Goal: Transaction & Acquisition: Purchase product/service

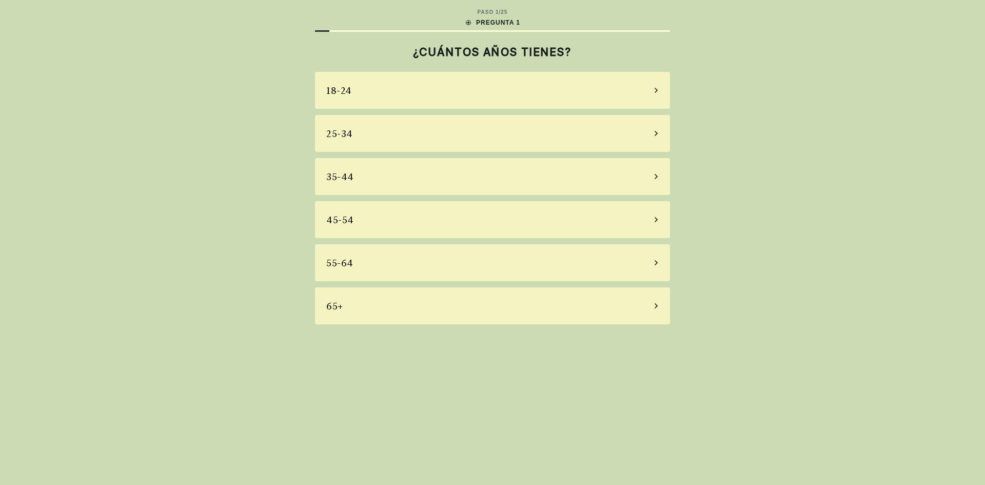
click at [429, 136] on div "25-34" at bounding box center [492, 133] width 355 height 37
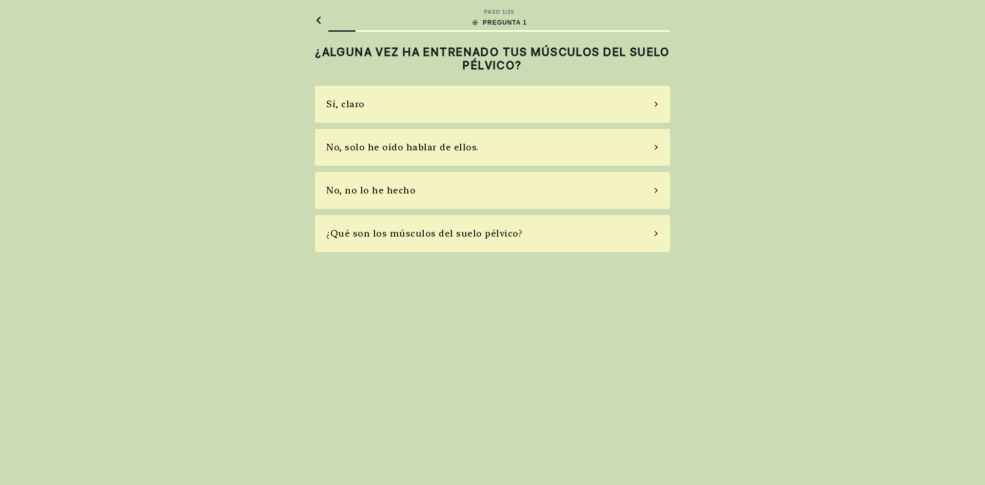
click at [448, 111] on div "Sí, claro" at bounding box center [492, 104] width 355 height 37
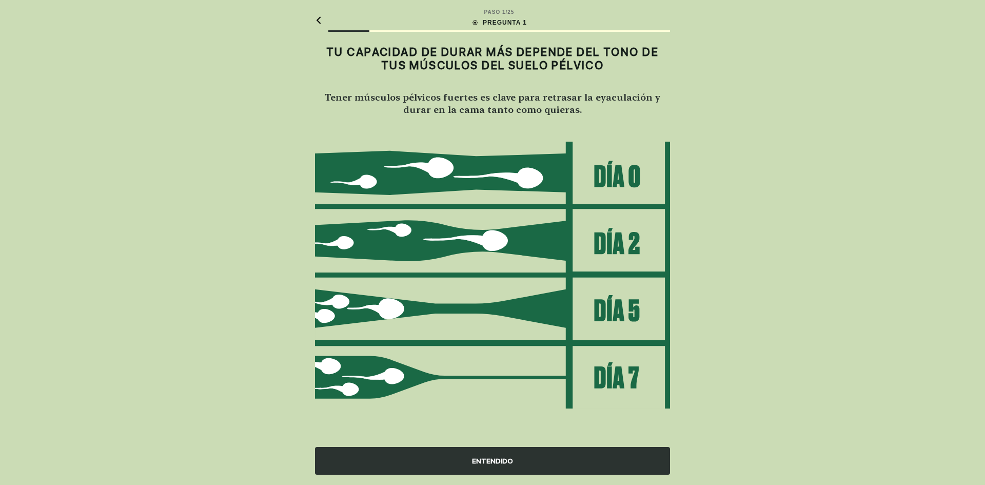
click at [455, 461] on div "ENTENDIDO" at bounding box center [492, 461] width 355 height 28
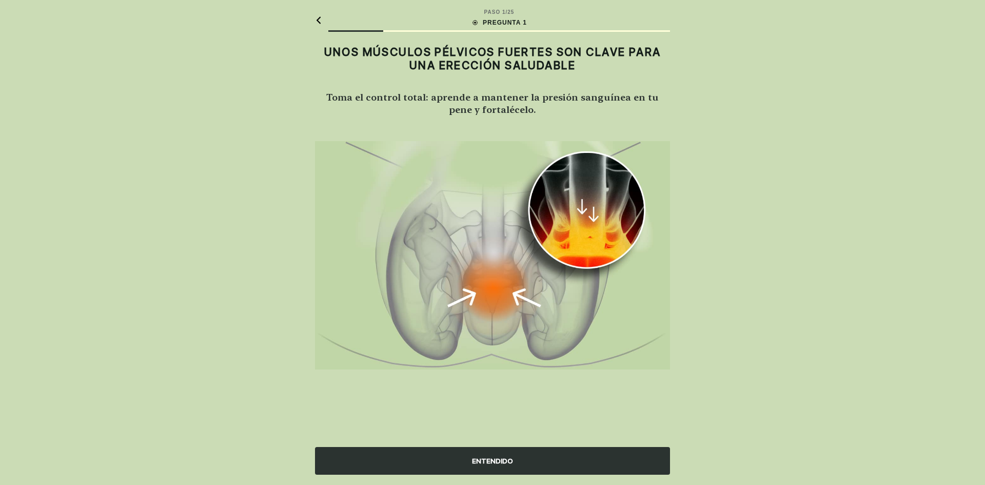
click at [455, 461] on div "ENTENDIDO" at bounding box center [492, 461] width 355 height 28
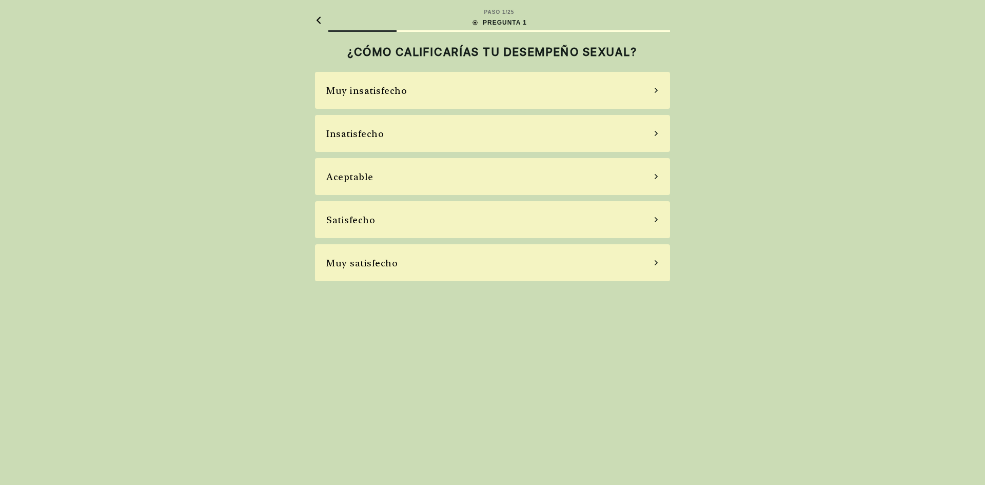
click at [455, 127] on div "Insatisfecho" at bounding box center [492, 133] width 355 height 37
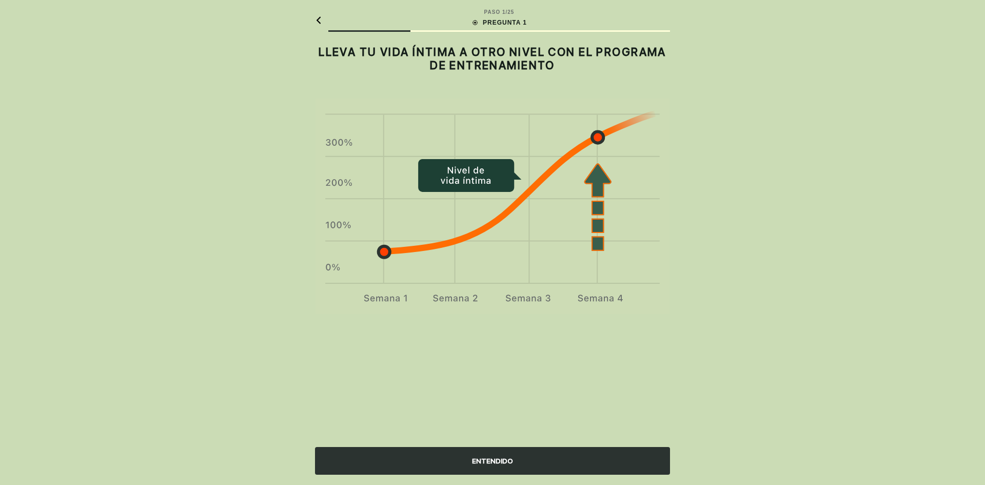
click at [497, 173] on img at bounding box center [492, 206] width 355 height 217
click at [315, 260] on img at bounding box center [492, 206] width 355 height 217
click at [323, 261] on img at bounding box center [492, 206] width 355 height 217
click at [366, 255] on img at bounding box center [492, 206] width 355 height 217
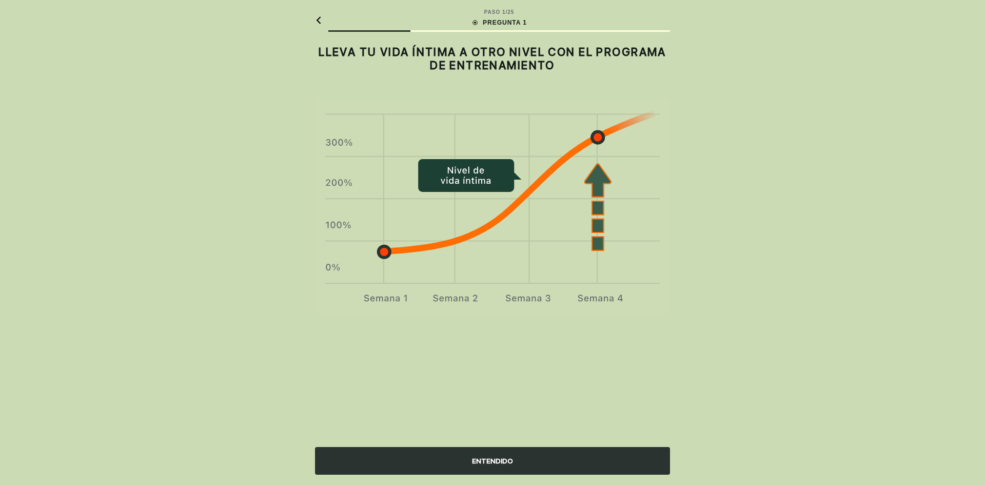
click at [396, 249] on img at bounding box center [492, 206] width 355 height 217
click at [402, 248] on img at bounding box center [492, 206] width 355 height 217
click at [441, 211] on img at bounding box center [492, 206] width 355 height 217
click at [463, 449] on div "ENTENDIDO" at bounding box center [492, 461] width 355 height 28
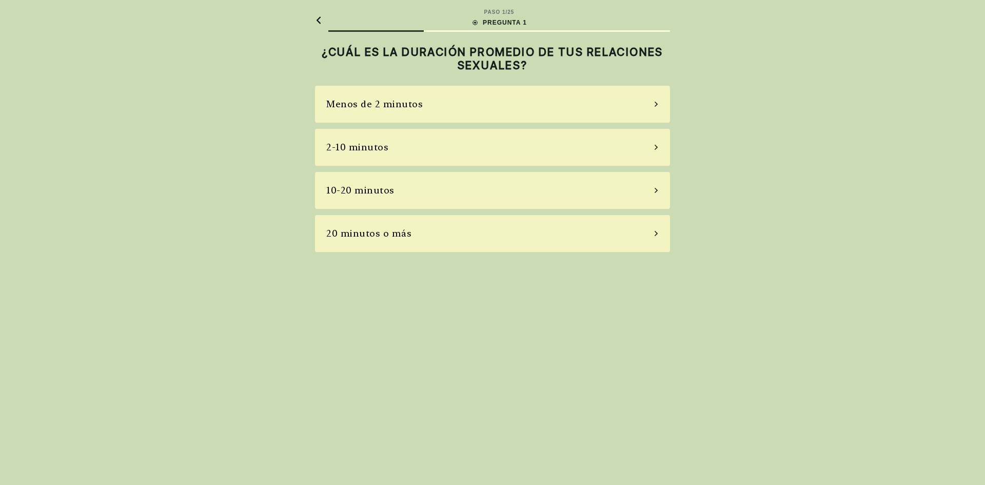
click at [426, 145] on div "2-10 minutos" at bounding box center [492, 147] width 355 height 37
click at [442, 189] on div "La mayoría de las veces" at bounding box center [492, 190] width 355 height 37
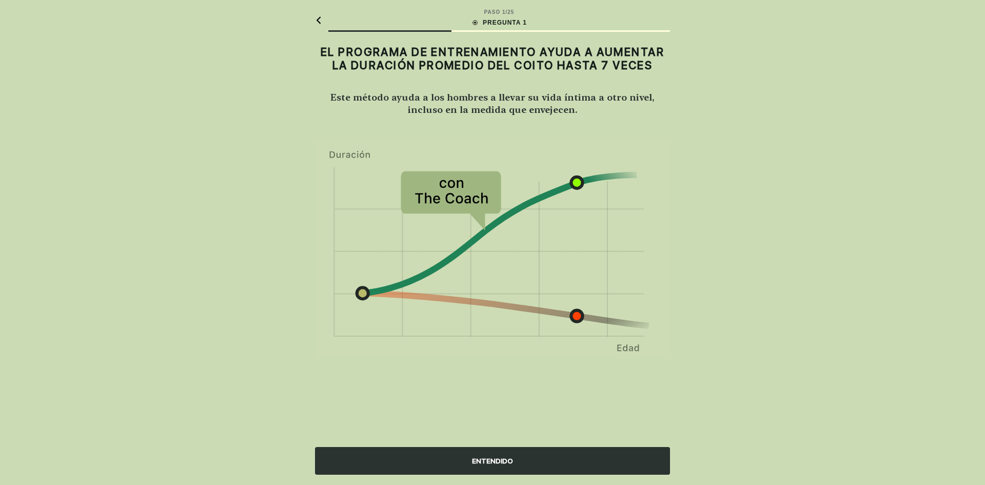
click at [463, 192] on img at bounding box center [492, 250] width 355 height 218
click at [636, 351] on img at bounding box center [492, 250] width 355 height 218
click at [506, 463] on font "ENTENDIDO" at bounding box center [492, 461] width 41 height 8
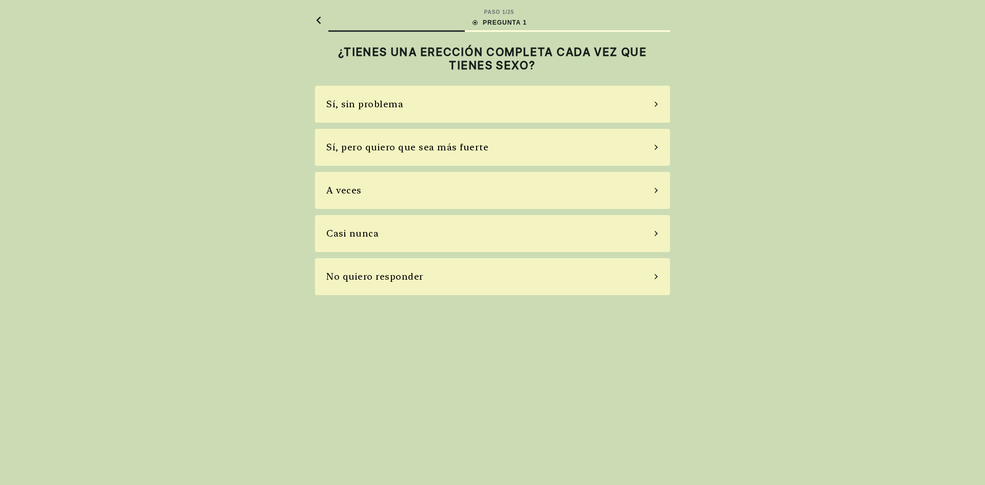
click at [506, 463] on div "PASO 1 / 25 PREGUNTA 1 ¿TIENES UNA ERECCIÓN COMPLETA CADA VEZ QUE TIENES SEXO? …" at bounding box center [492, 242] width 985 height 485
click at [441, 318] on div "PASO 1 / 25 PREGUNTA 1 ¿TIENES UNA ERECCIÓN COMPLETA CADA VEZ QUE TIENES SEXO? …" at bounding box center [492, 242] width 985 height 485
click at [425, 46] on font "¿TIENES UNA ERECCIÓN COMPLETA CADA VEZ QUE TIENES SEXO?" at bounding box center [492, 58] width 309 height 27
click at [400, 66] on h2 "¿TIENES UNA ERECCIÓN COMPLETA CADA VEZ QUE TIENES SEXO?" at bounding box center [492, 58] width 355 height 27
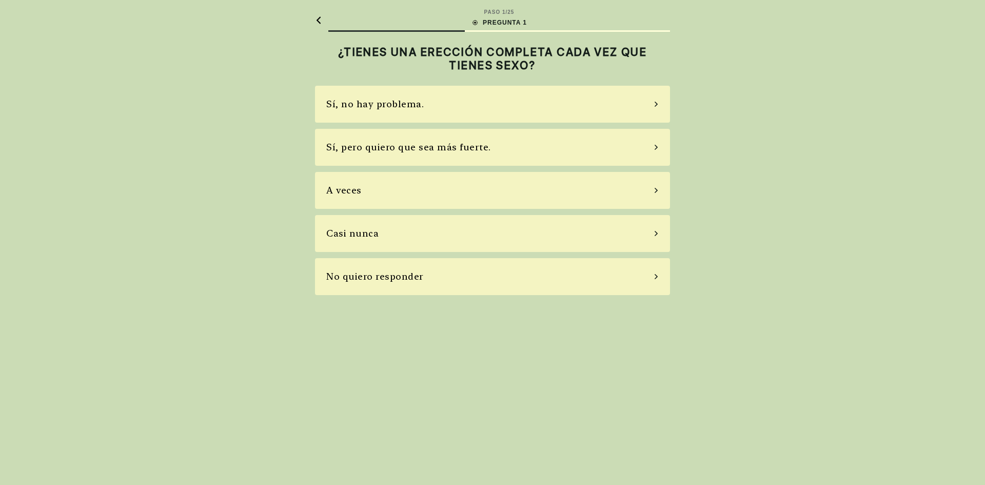
click at [569, 65] on h2 "¿TIENES UNA ERECCIÓN COMPLETA CADA VEZ QUE TIENES SEXO?" at bounding box center [492, 58] width 355 height 27
drag, startPoint x: 555, startPoint y: 66, endPoint x: 469, endPoint y: 56, distance: 86.8
click at [489, 59] on h2 "¿TIENES UNA ERECCIÓN COMPLETA CADA VEZ QUE TIENES SEXO?" at bounding box center [492, 58] width 355 height 27
click at [465, 56] on font "¿TIENES UNA ERECCIÓN COMPLETA CADA VEZ QUE TIENES SEXO?" at bounding box center [492, 58] width 309 height 27
click at [448, 57] on font "¿TIENES UNA ERECCIÓN COMPLETA CADA VEZ QUE TIENES SEXO?" at bounding box center [492, 58] width 309 height 27
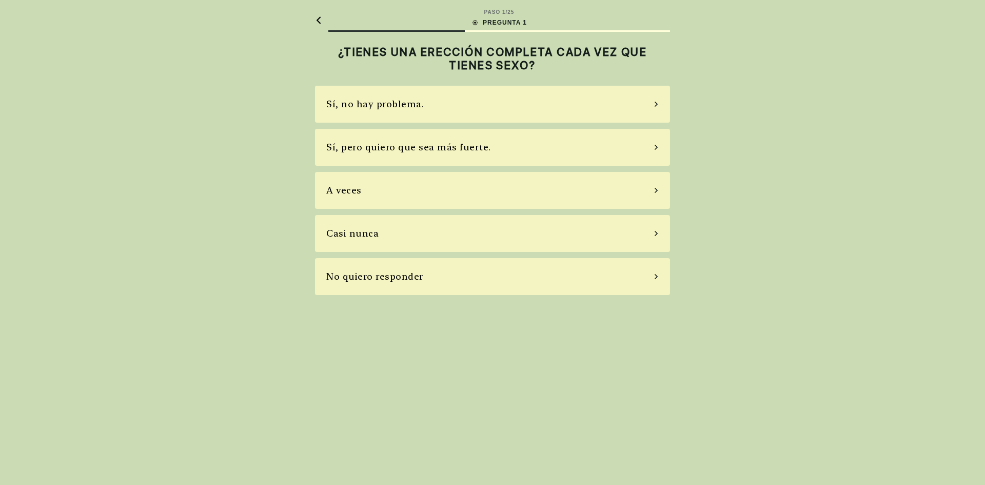
click at [441, 70] on h2 "¿TIENES UNA ERECCIÓN COMPLETA CADA VEZ QUE TIENES SEXO?" at bounding box center [492, 58] width 355 height 27
click at [782, 101] on div "PASO 1 / 25 PREGUNTA 1 ¿TIENES UNA ERECCIÓN COMPLETA CADA VEZ QUE TIENES SEXO? …" at bounding box center [492, 242] width 985 height 485
click at [808, 168] on div "PASO 1 / 25 PREGUNTA 1 ¿TIENES UNA ERECCIÓN COMPLETA CADA VEZ QUE TIENES SEXO? …" at bounding box center [492, 242] width 985 height 485
click at [666, 416] on div "PASO 1 / 25 PREGUNTA 1 ¿TIENES UNA ERECCIÓN COMPLETA CADA VEZ QUE TIENES SEXO? …" at bounding box center [492, 242] width 985 height 485
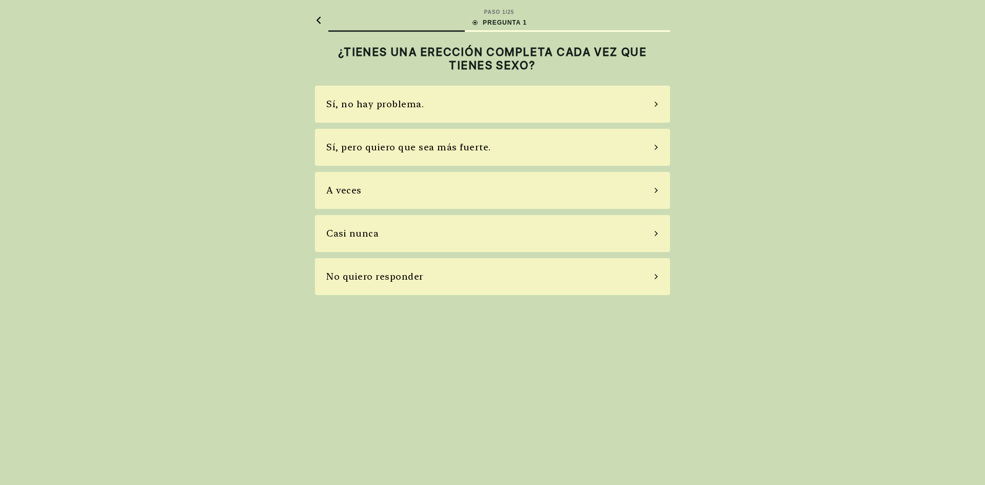
click at [364, 342] on div "PASO 1 / 25 PREGUNTA 1 ¿TIENES UNA ERECCIÓN COMPLETA CADA VEZ QUE TIENES SEXO? …" at bounding box center [492, 242] width 985 height 485
click at [372, 361] on div "PASO 1 / 25 PREGUNTA 1 ¿TIENES UNA ERECCIÓN COMPLETA CADA VEZ QUE TIENES SEXO? …" at bounding box center [492, 242] width 985 height 485
click at [372, 362] on div "PASO 1 / 25 PREGUNTA 1 ¿TIENES UNA ERECCIÓN COMPLETA CADA VEZ QUE TIENES SEXO? …" at bounding box center [492, 242] width 985 height 485
click at [375, 362] on div "PASO 1 / 25 PREGUNTA 1 ¿TIENES UNA ERECCIÓN COMPLETA CADA VEZ QUE TIENES SEXO? …" at bounding box center [492, 242] width 985 height 485
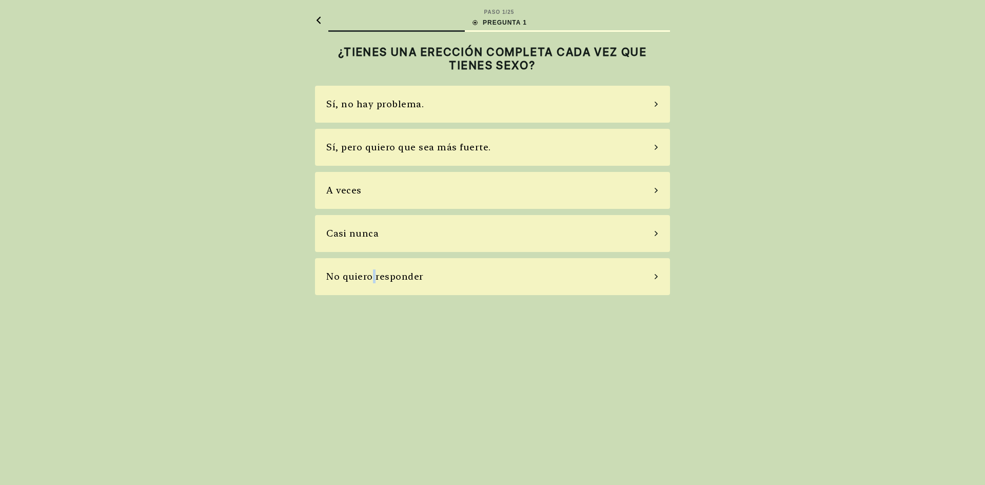
click at [376, 362] on div "PASO 1 / 25 PREGUNTA 1 ¿TIENES UNA ERECCIÓN COMPLETA CADA VEZ QUE TIENES SEXO? …" at bounding box center [492, 242] width 985 height 485
click at [376, 360] on div "PASO 1 / 25 PREGUNTA 1 ¿TIENES UNA ERECCIÓN COMPLETA CADA VEZ QUE TIENES SEXO? …" at bounding box center [492, 242] width 985 height 485
click at [440, 151] on font "Sí, pero quiero que sea más fuerte." at bounding box center [408, 147] width 165 height 11
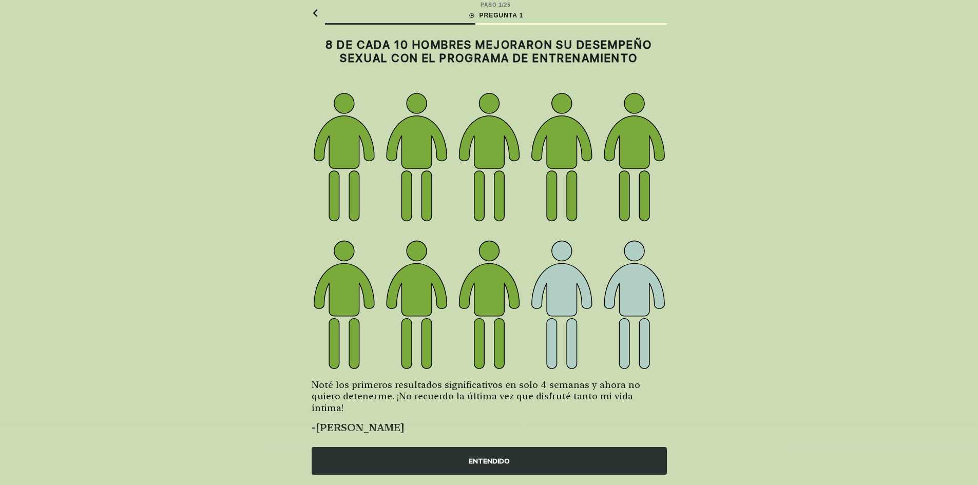
scroll to position [14, 0]
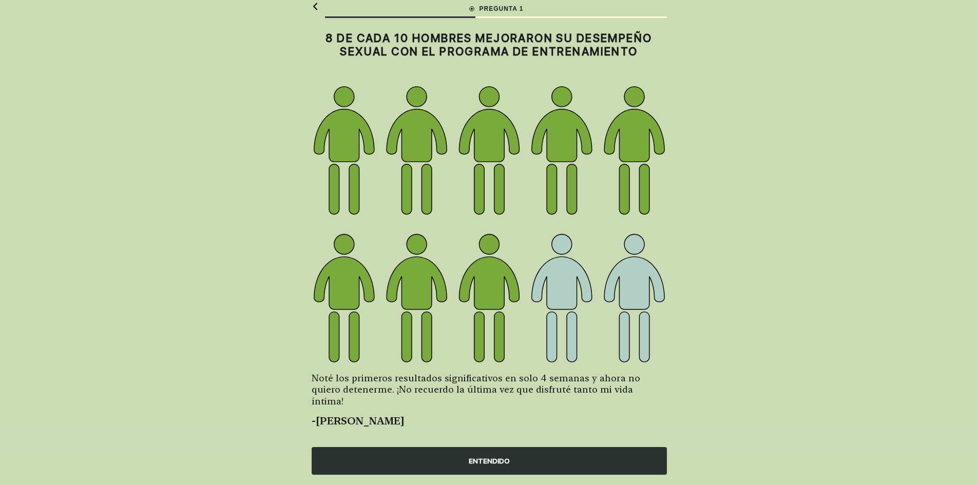
click at [526, 450] on div "ENTENDIDO" at bounding box center [489, 461] width 355 height 28
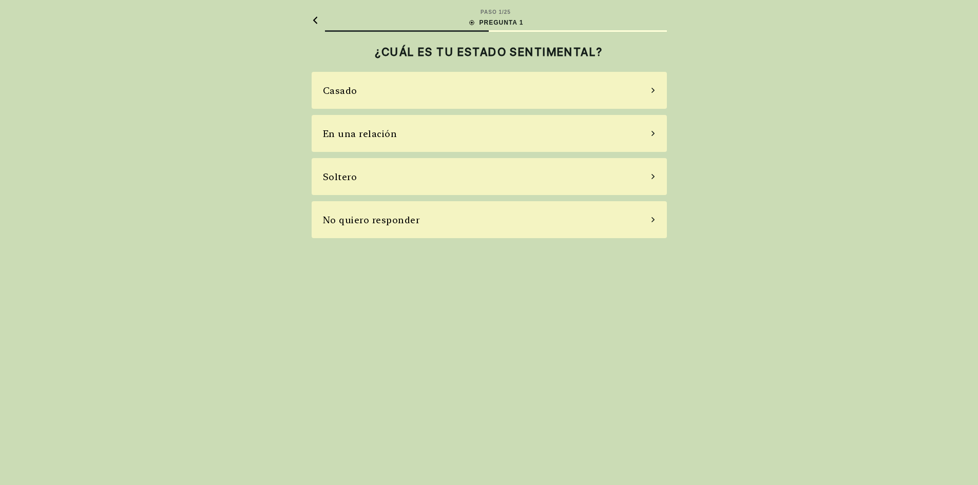
scroll to position [0, 0]
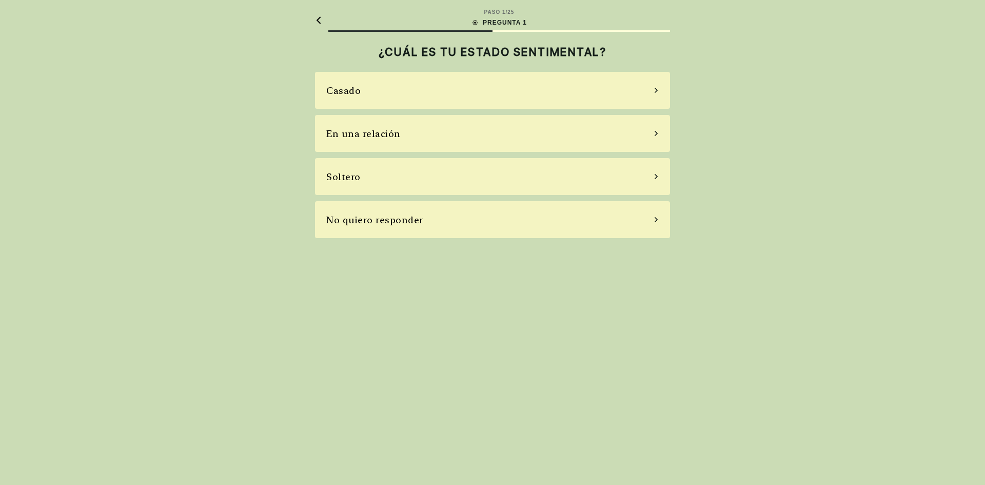
click at [658, 135] on icon at bounding box center [656, 133] width 5 height 9
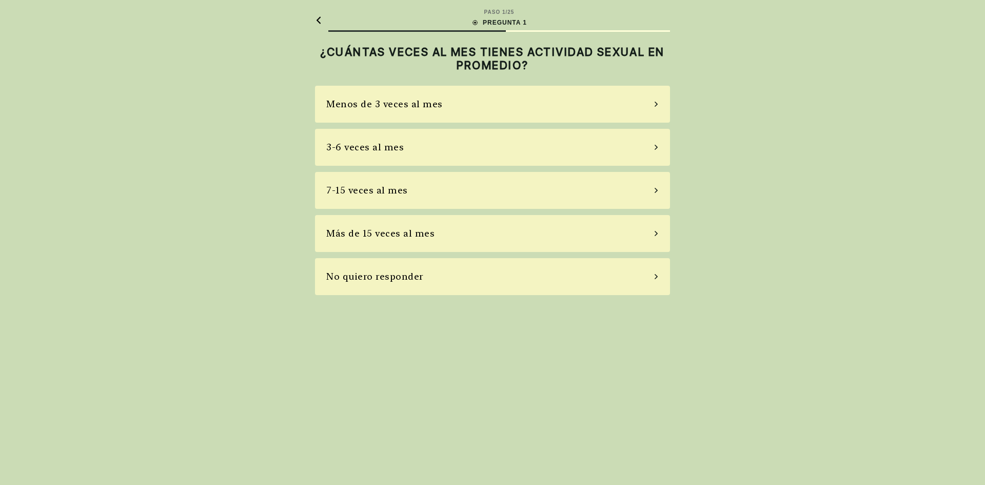
click at [437, 104] on font "Menos de 3 veces al mes" at bounding box center [384, 104] width 117 height 11
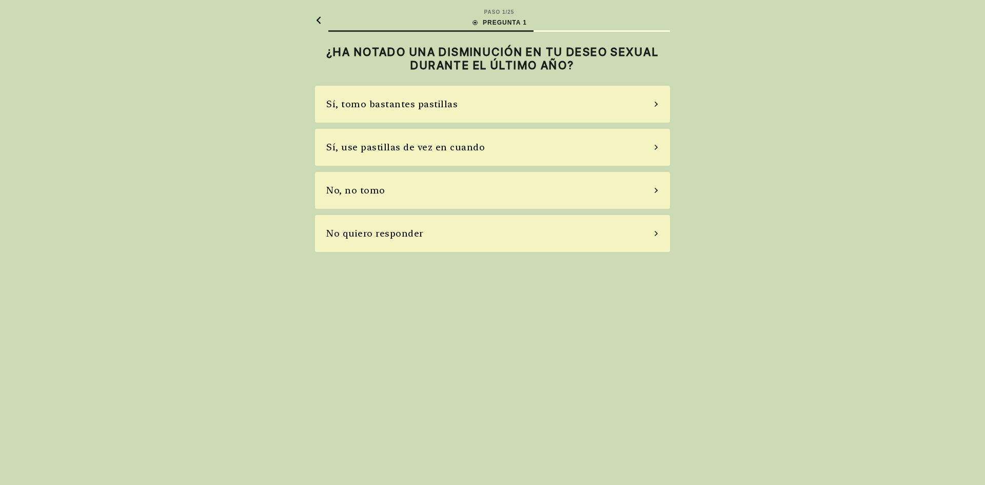
click at [315, 24] on main "PASO 1 / 25 PREGUNTA 1 ¿HA NOTADO UNA DISMINUCIÓN EN TU DESEO SEXUAL DURANTE EL…" at bounding box center [493, 130] width 372 height 260
click at [316, 18] on icon at bounding box center [318, 20] width 7 height 8
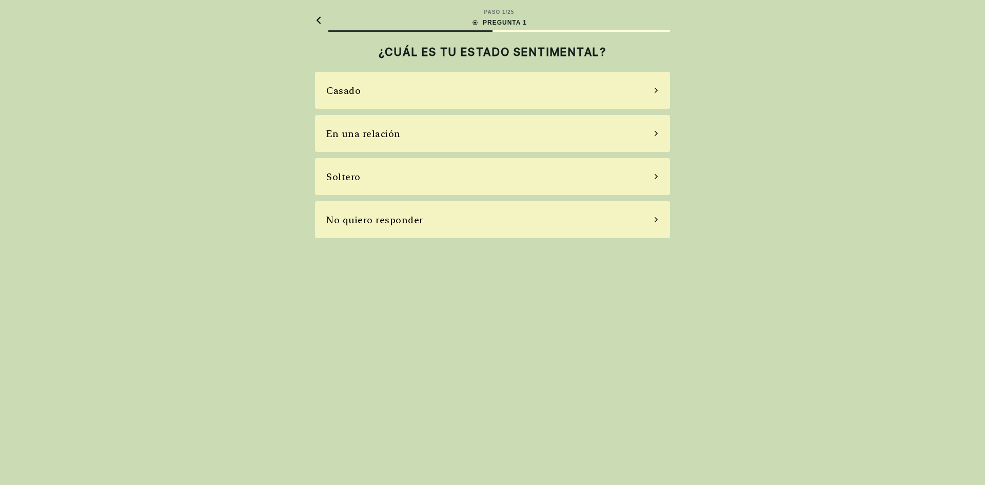
click at [407, 139] on div "En una relación" at bounding box center [492, 133] width 355 height 37
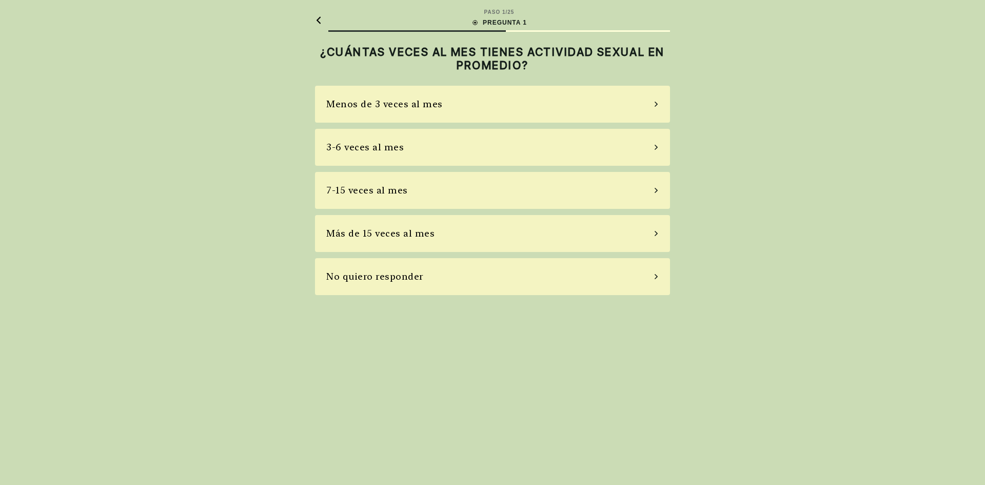
click at [402, 104] on font "Menos de 3 veces al mes" at bounding box center [384, 104] width 117 height 11
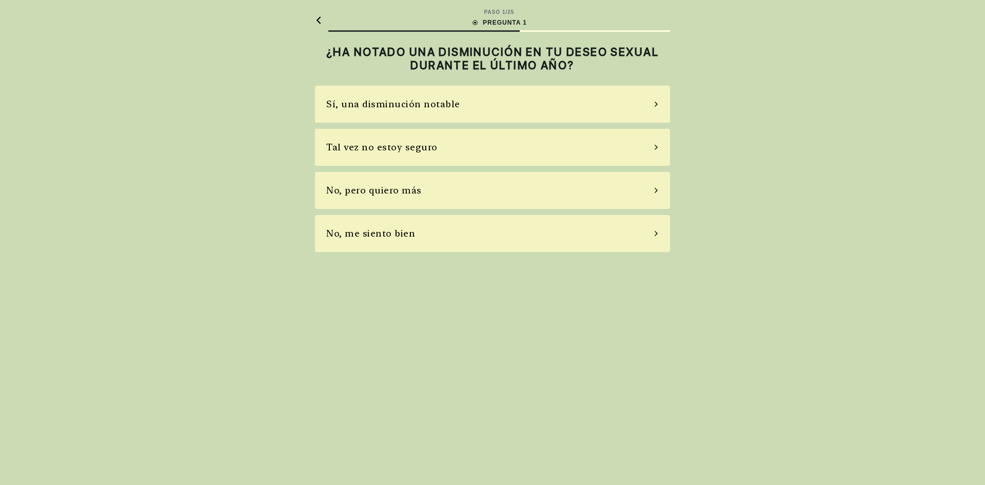
click at [316, 22] on icon at bounding box center [318, 20] width 7 height 8
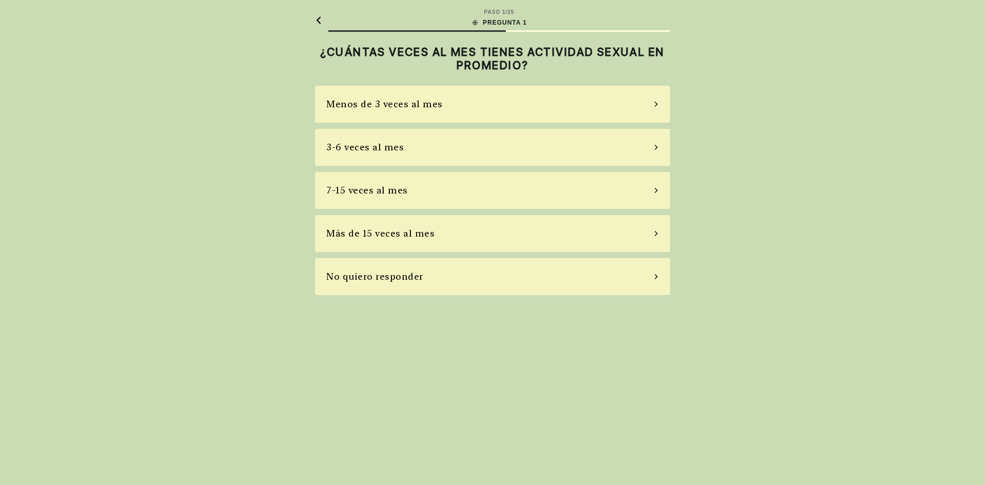
click at [396, 105] on font "Menos de 3 veces al mes" at bounding box center [384, 104] width 117 height 11
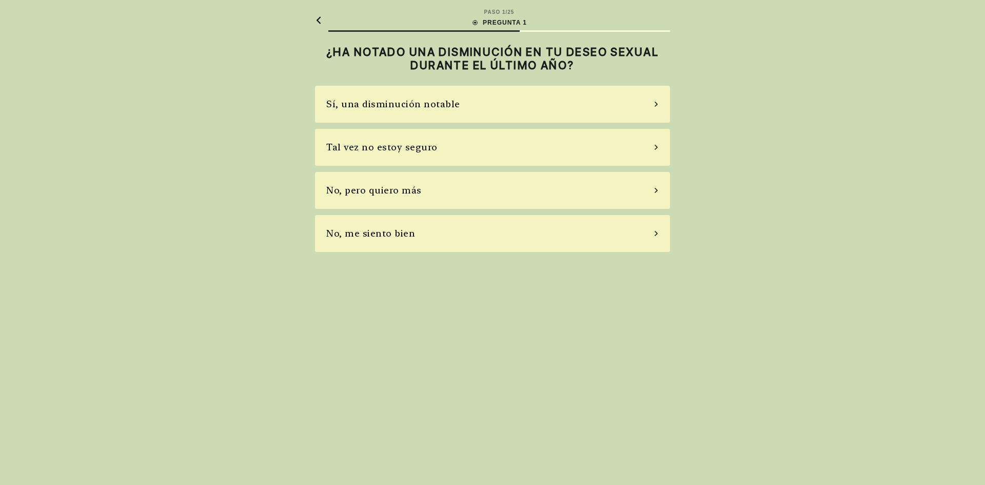
click at [445, 146] on div "Tal vez no estoy seguro" at bounding box center [492, 147] width 355 height 37
click at [410, 191] on div "No, no tomo" at bounding box center [492, 190] width 355 height 37
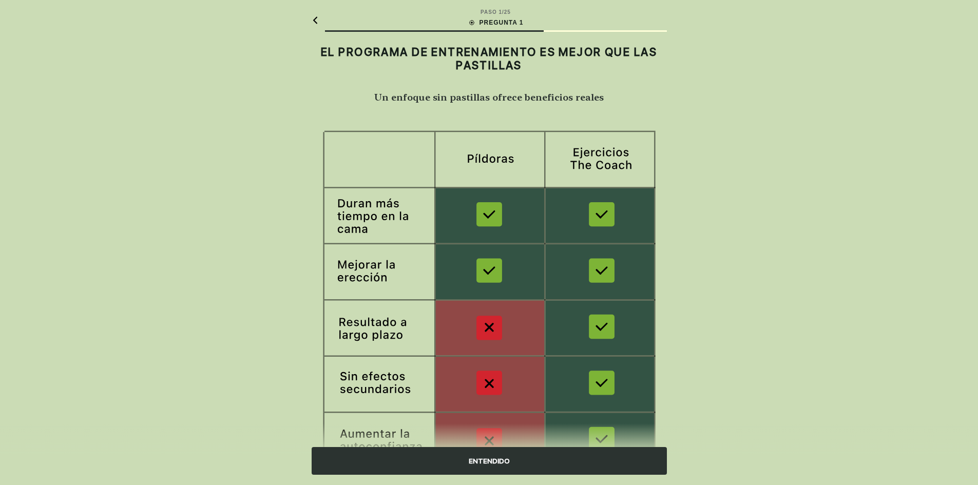
click at [750, 131] on div "PASO 1 / 25 PREGUNTA 1 EL PROGRAMA DE ENTRENAMIENTO ES MEJOR QUE LAS PASTILLAS …" at bounding box center [489, 272] width 978 height 545
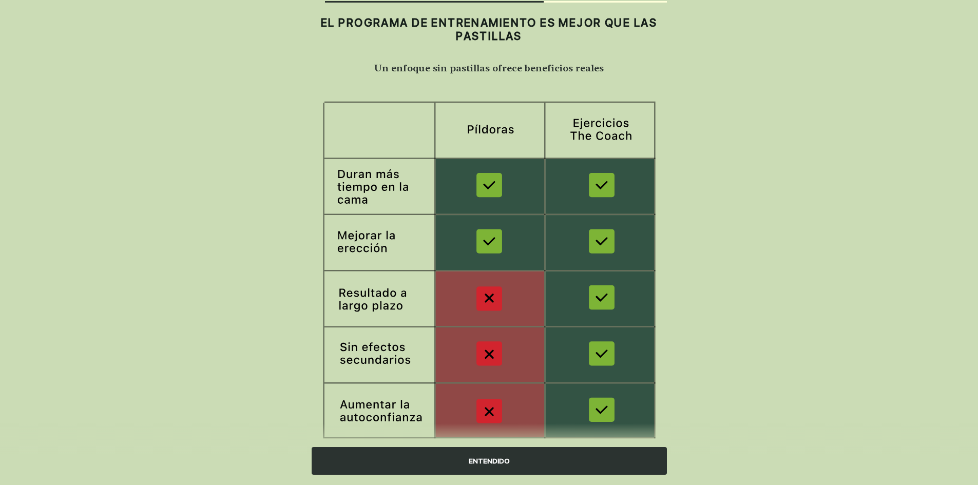
scroll to position [60, 0]
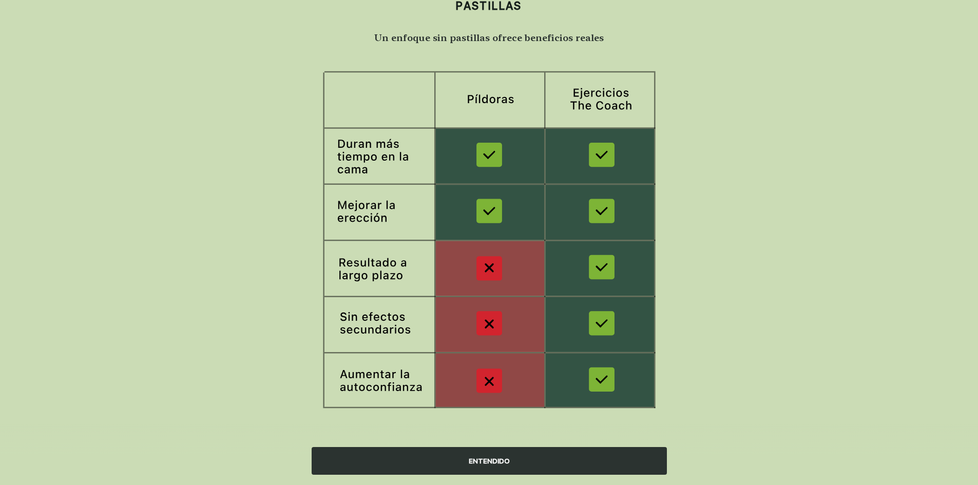
click at [492, 462] on font "ENTENDIDO" at bounding box center [489, 461] width 41 height 8
click at [492, 462] on div "PASO 1 / 25 PREGUNTA 1 EL PROGRAMA DE ENTRENAMIENTO ES MEJOR QUE LAS PASTILLAS …" at bounding box center [489, 212] width 978 height 545
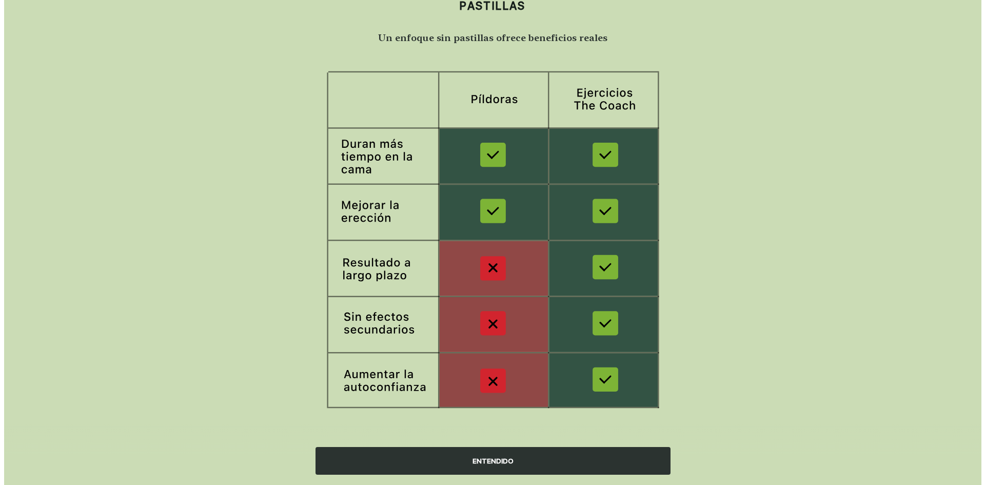
scroll to position [0, 0]
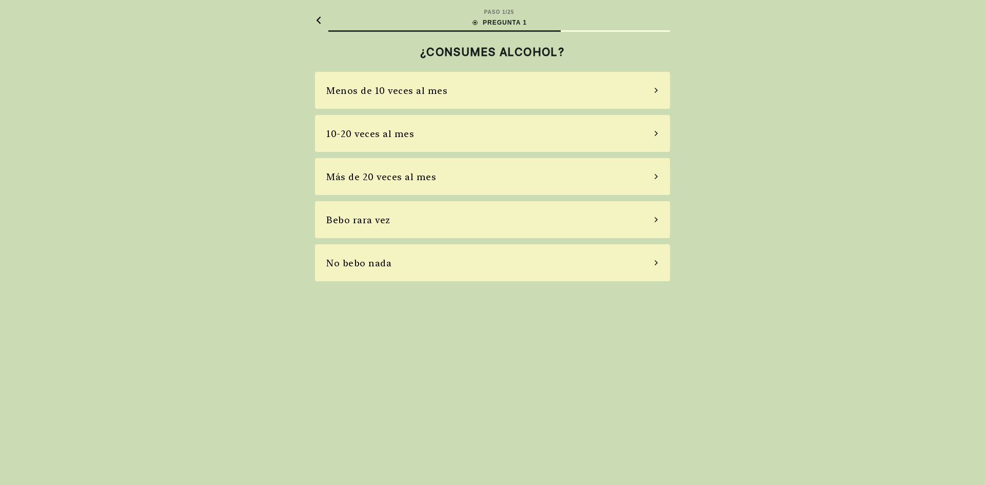
click at [407, 217] on div "Bebo rara vez" at bounding box center [492, 219] width 355 height 37
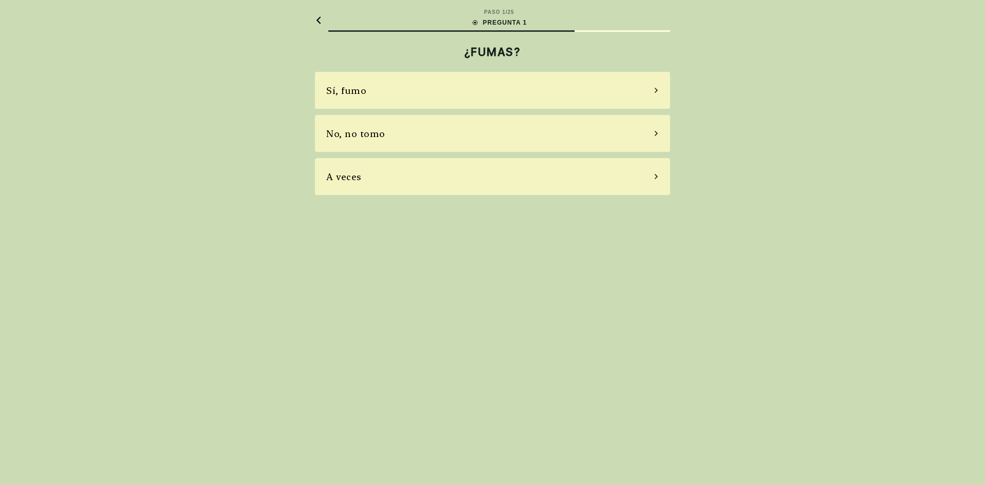
click at [374, 138] on font "No, no tomo" at bounding box center [355, 133] width 59 height 11
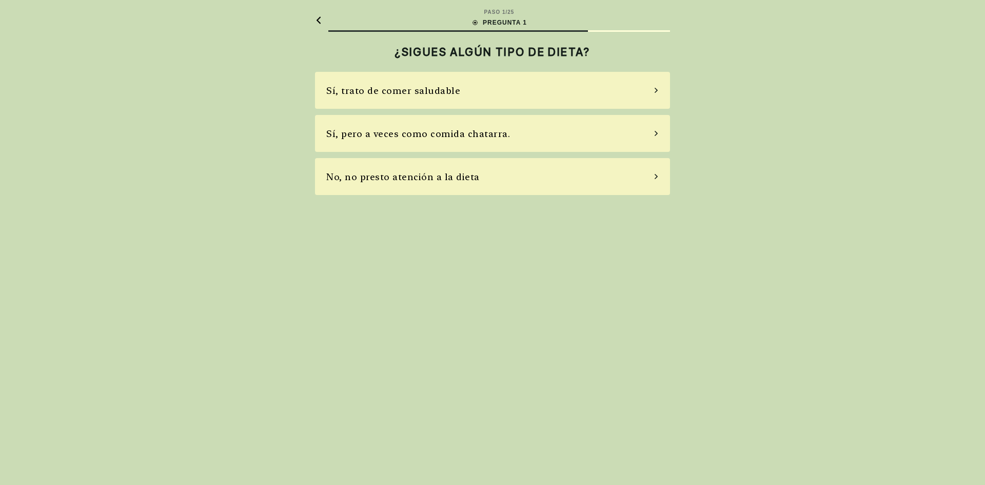
click at [435, 91] on font "Sí, trato de comer saludable" at bounding box center [393, 90] width 134 height 11
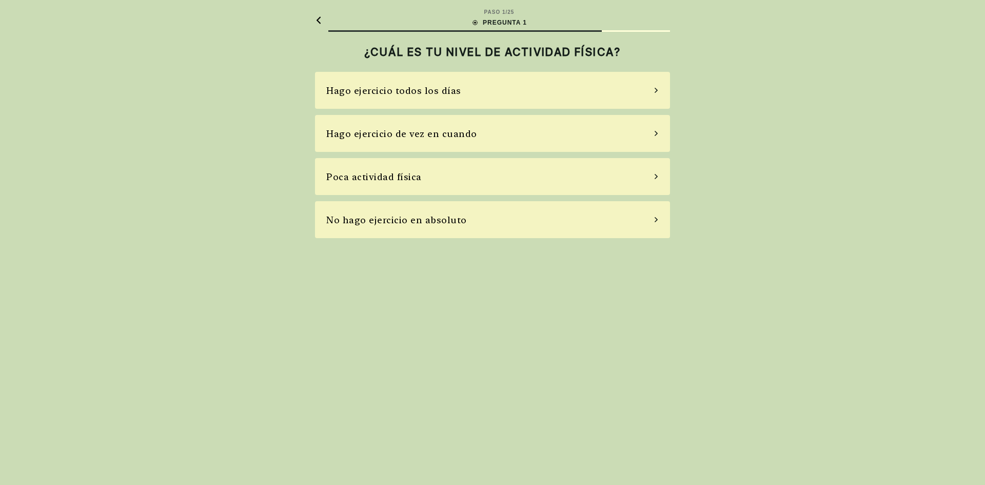
click at [409, 177] on font "Poca actividad física" at bounding box center [373, 176] width 95 height 11
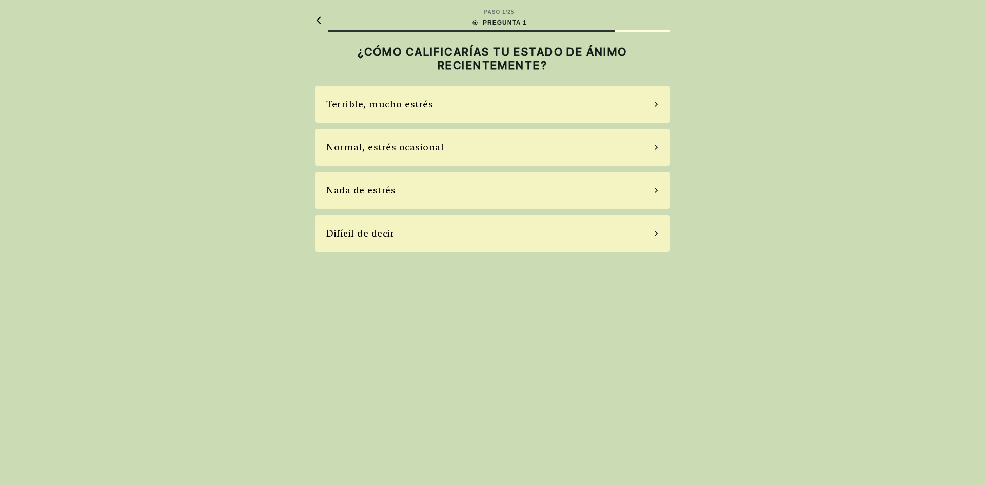
click at [430, 150] on font "Normal, estrés ocasional" at bounding box center [385, 147] width 118 height 11
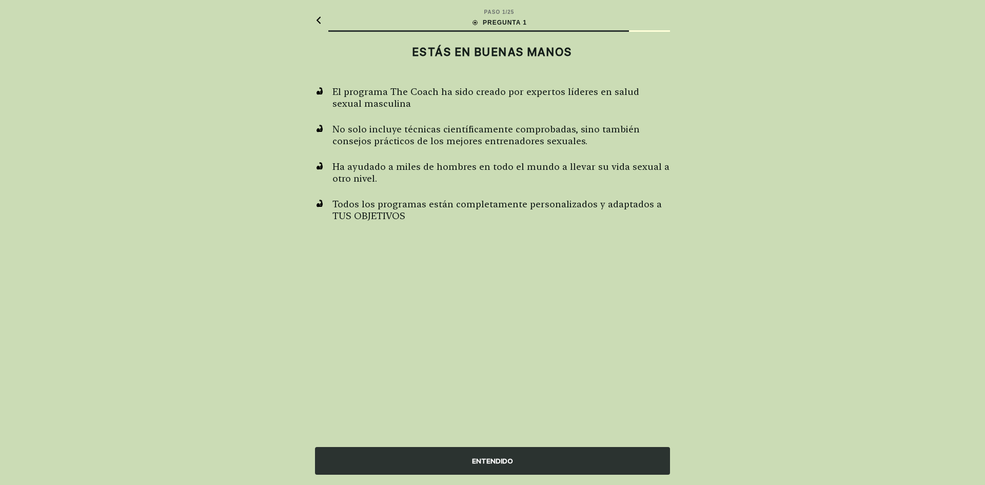
click at [532, 262] on div "El programa The Coach ha sido creado por expertos líderes en salud sexual mascu…" at bounding box center [492, 184] width 355 height 197
click at [464, 454] on div "ENTENDIDO" at bounding box center [492, 461] width 355 height 28
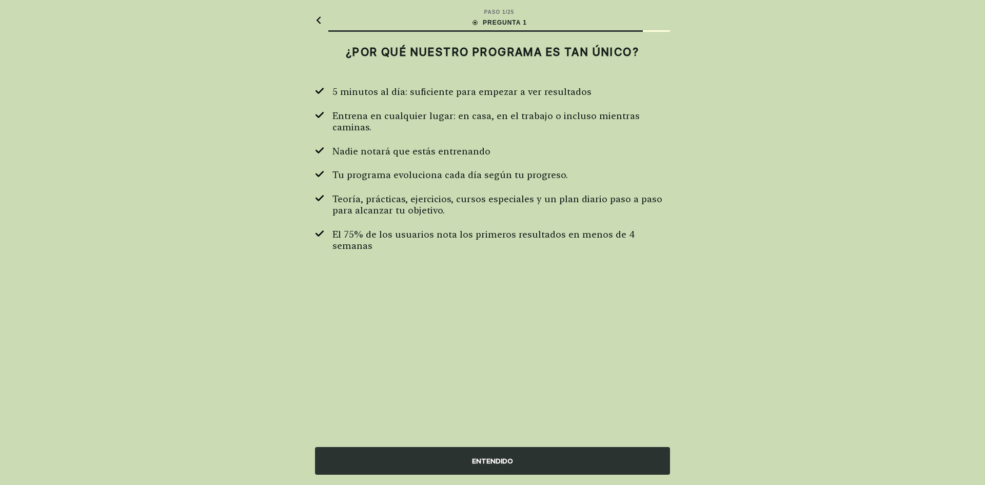
click at [450, 458] on div "ENTENDIDO" at bounding box center [492, 461] width 355 height 28
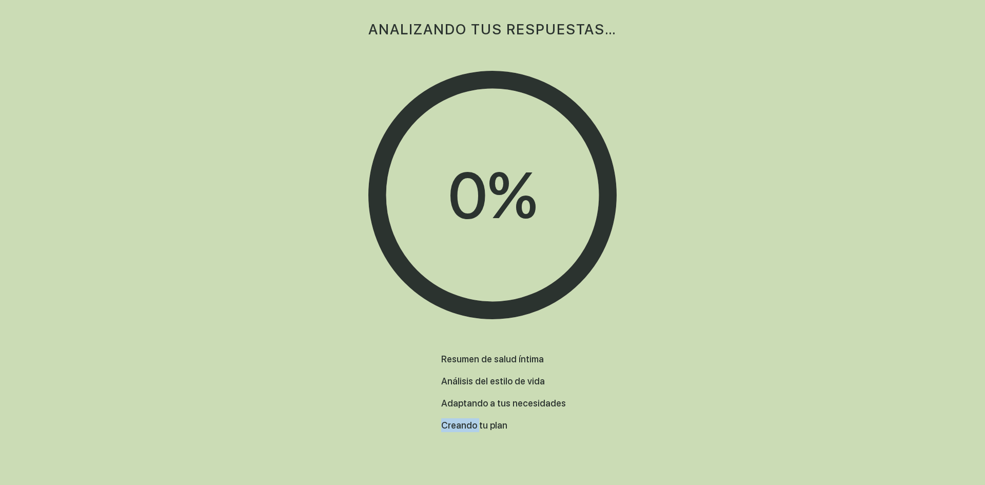
click at [450, 458] on div "ANALIZANDO TUS RESPUESTAS… 0 % Resumen de salud íntima Análisis del estilo de v…" at bounding box center [492, 242] width 985 height 485
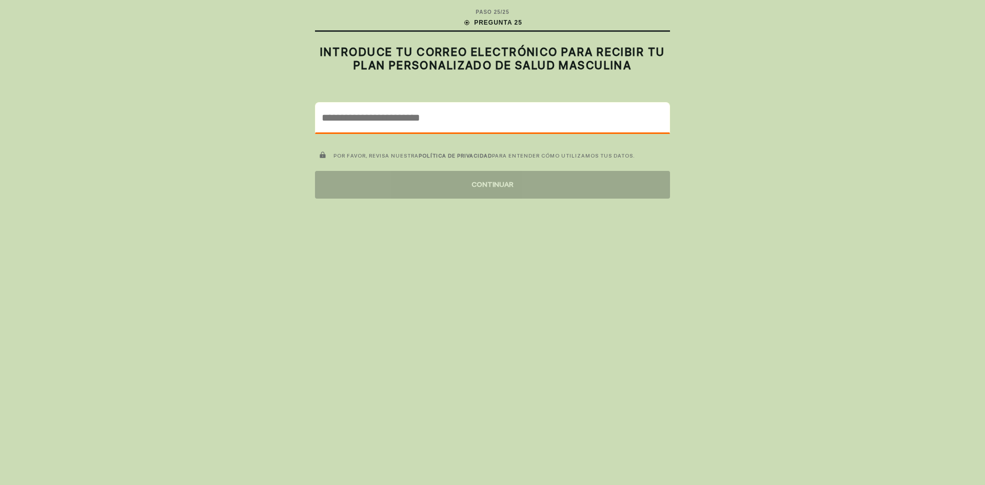
click at [431, 113] on input "email" at bounding box center [493, 118] width 354 height 30
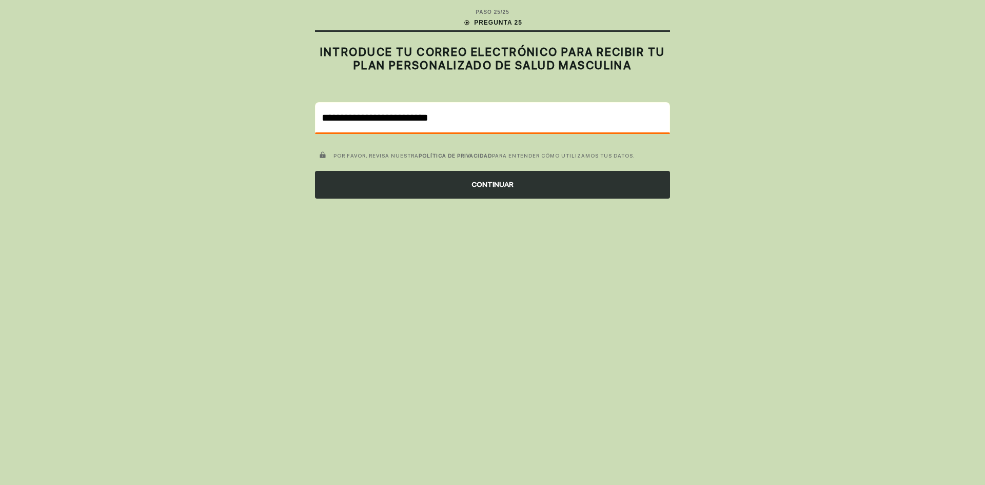
type input "**********"
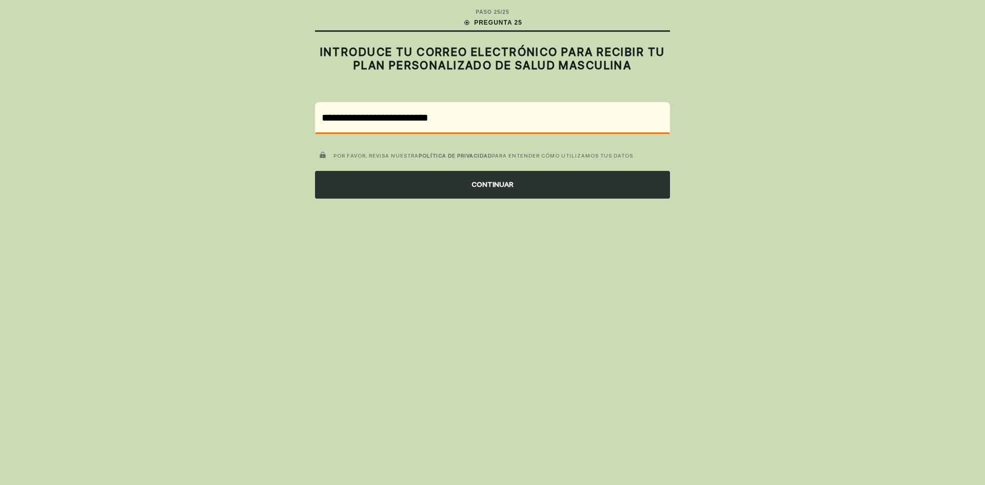
click at [489, 184] on font "CONTINUAR" at bounding box center [493, 184] width 42 height 8
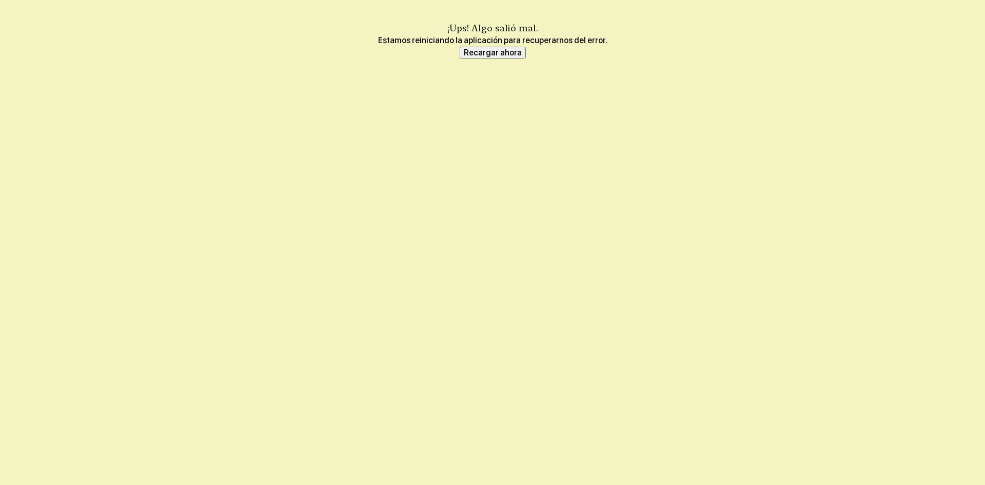
click at [479, 54] on font "Recargar ahora" at bounding box center [493, 53] width 58 height 10
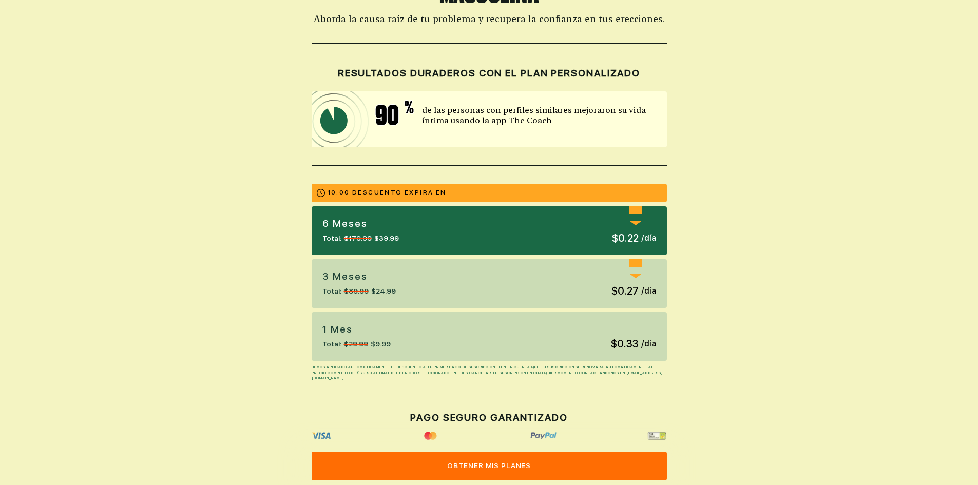
scroll to position [205, 0]
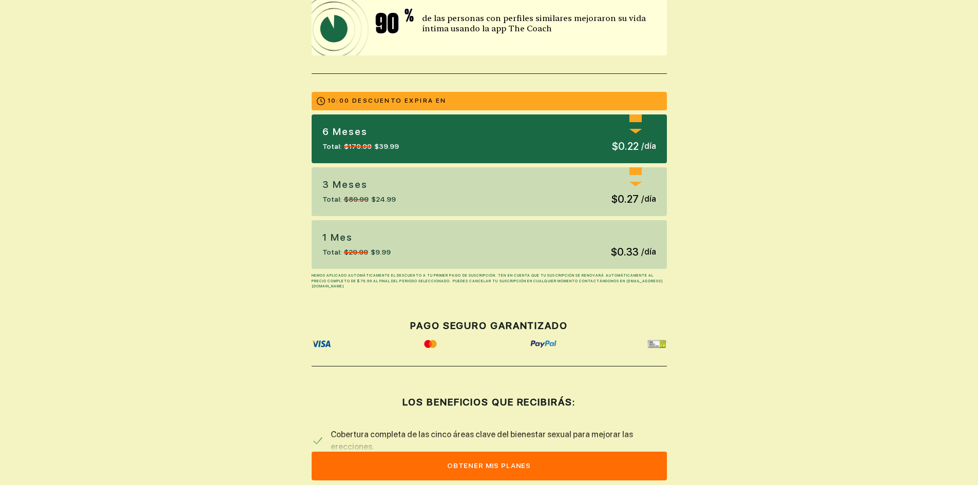
click at [598, 250] on div "1 mes Total: $29.99 $9.99 $0.33 / día" at bounding box center [489, 244] width 355 height 49
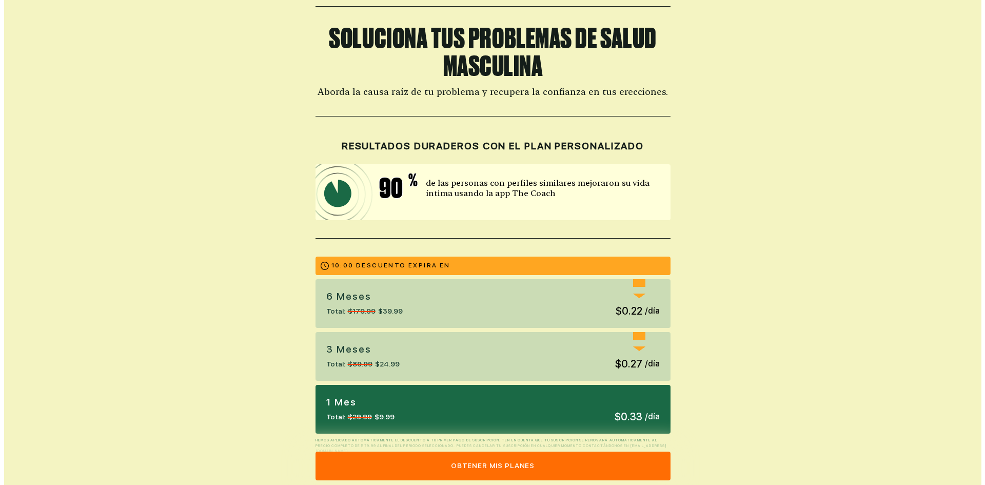
scroll to position [0, 0]
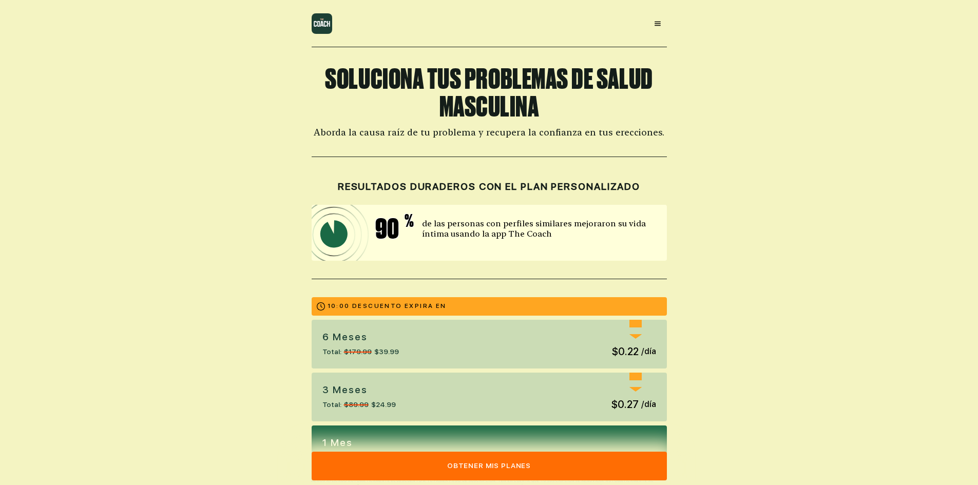
click at [655, 21] on icon at bounding box center [657, 24] width 8 height 8
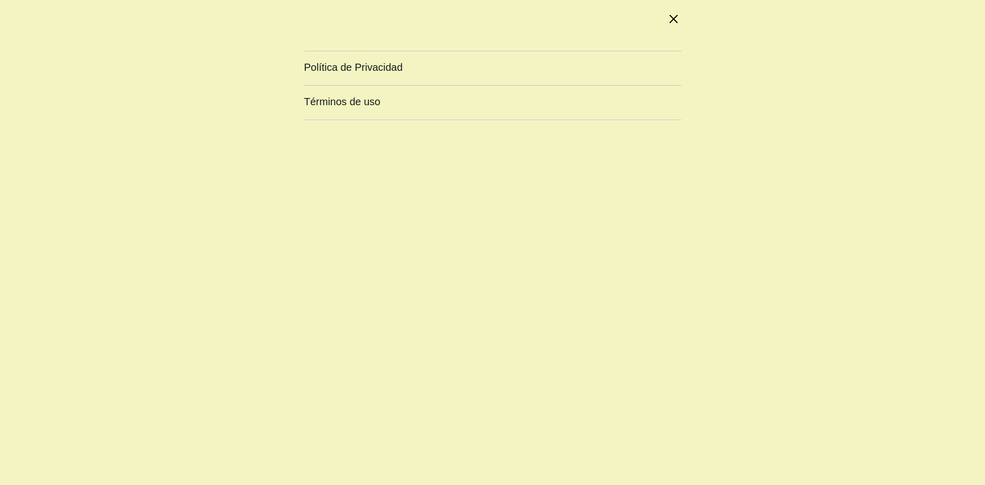
click at [555, 70] on li "Política de Privacidad" at bounding box center [492, 68] width 377 height 34
click at [335, 69] on font "Política de Privacidad" at bounding box center [353, 67] width 99 height 11
click at [337, 95] on li "Términos de uso" at bounding box center [492, 103] width 377 height 34
click at [341, 102] on font "Términos de uso" at bounding box center [342, 101] width 76 height 11
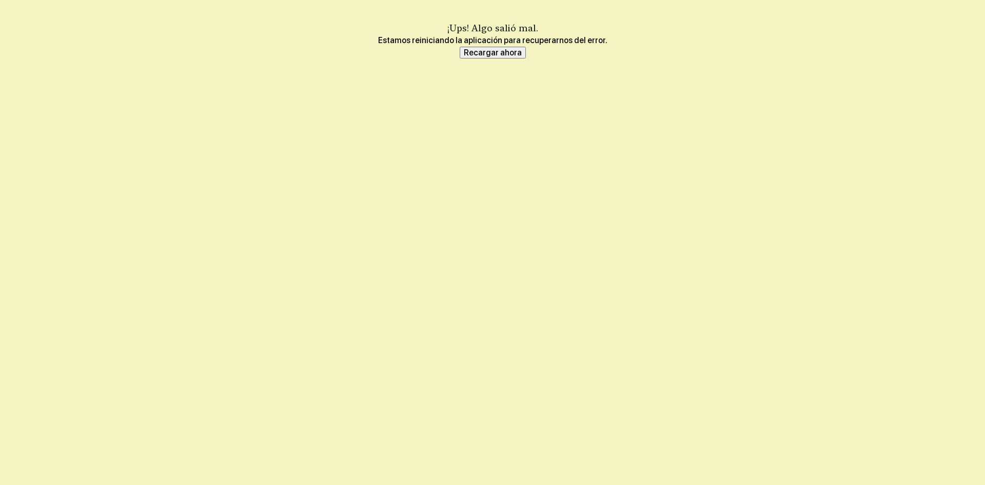
click at [495, 54] on font "Recargar ahora" at bounding box center [493, 53] width 58 height 10
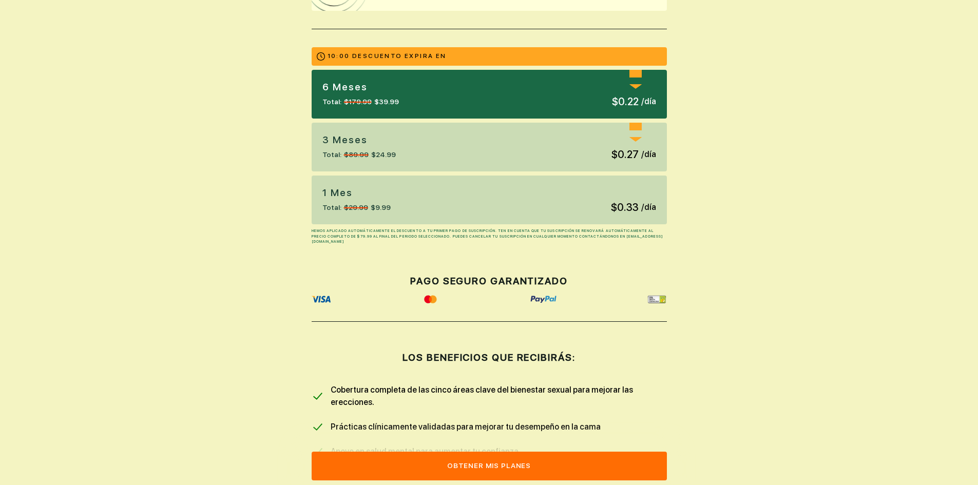
scroll to position [257, 0]
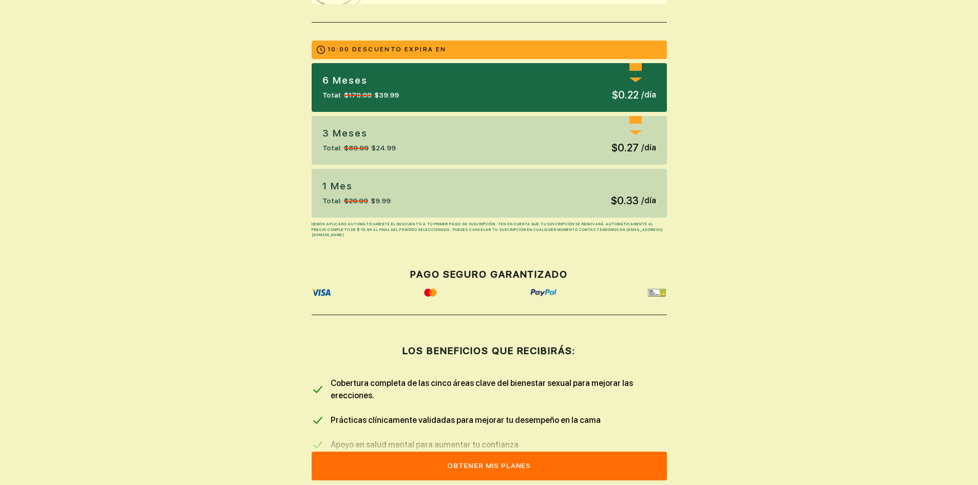
click at [473, 205] on div "1 mes Total: $29.99 $9.99 $0.33 / día" at bounding box center [489, 193] width 355 height 49
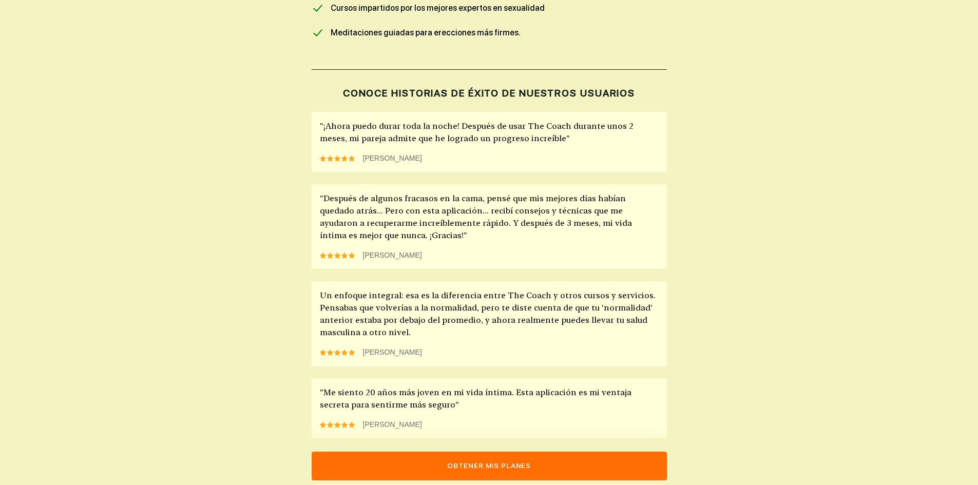
scroll to position [821, 0]
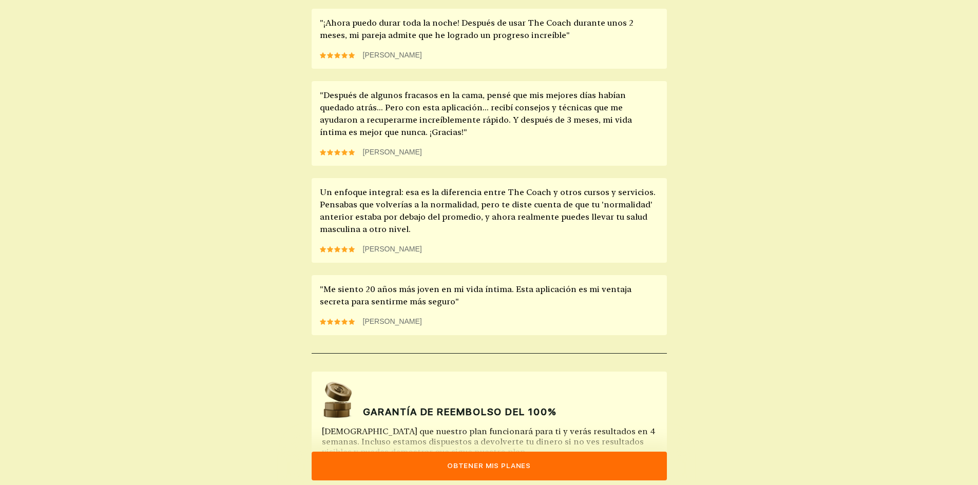
click at [471, 465] on font "Obtener mis planes" at bounding box center [489, 465] width 84 height 8
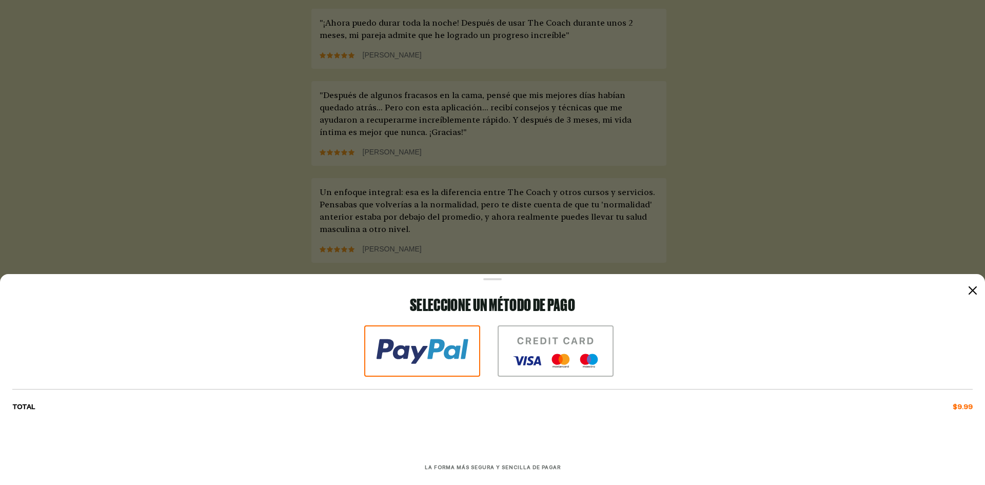
click at [559, 344] on img at bounding box center [556, 350] width 116 height 51
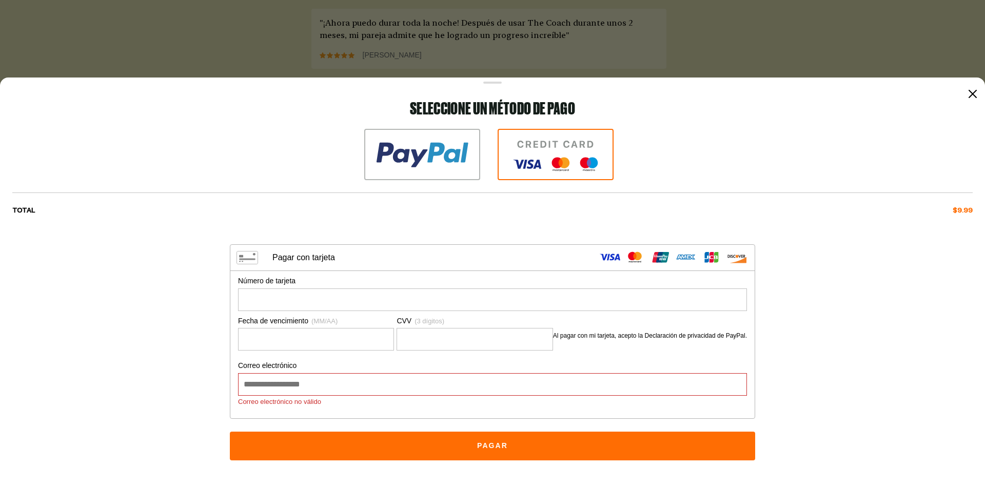
click at [975, 94] on icon at bounding box center [973, 94] width 8 height 8
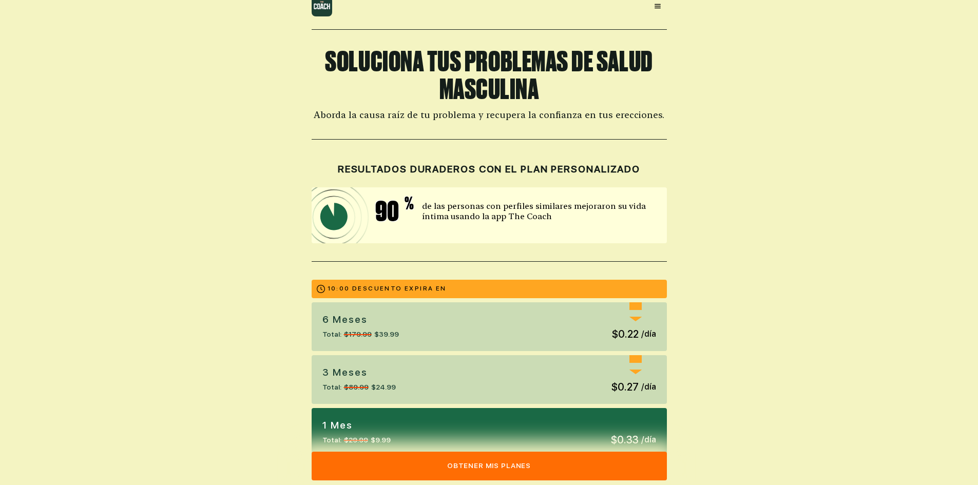
scroll to position [0, 0]
